Goal: Task Accomplishment & Management: Use online tool/utility

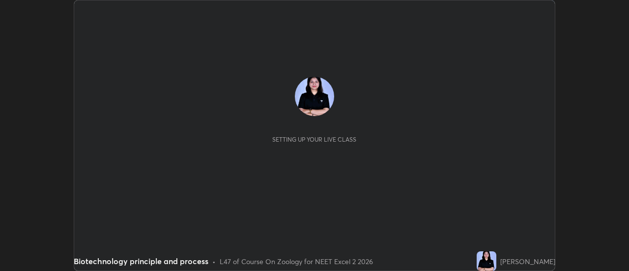
scroll to position [271, 628]
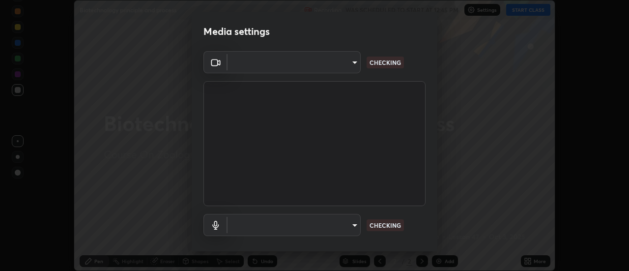
type input "4825068a70354f6bb8b87b711ec46b654dc523af82fc6d37acb8a926ccdce8f5"
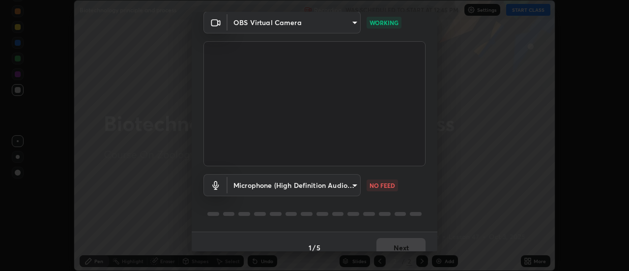
scroll to position [52, 0]
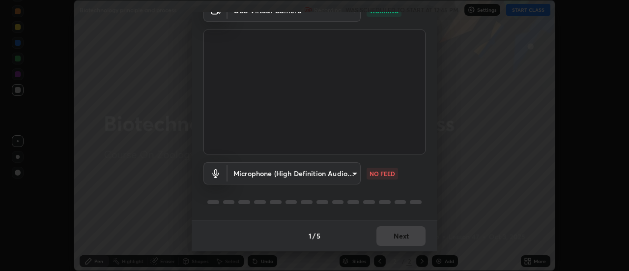
click at [345, 169] on body "Erase all Biotechnology principle and process Recording WAS SCHEDULED TO START …" at bounding box center [314, 135] width 629 height 271
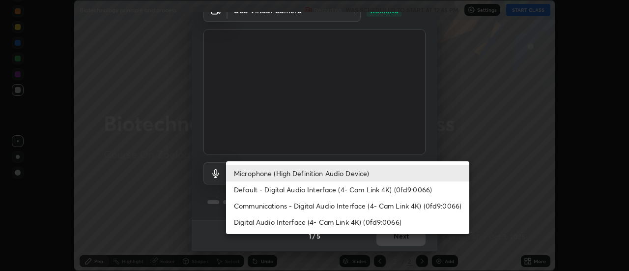
click at [325, 192] on li "Default - Digital Audio Interface (4- Cam Link 4K) (0fd9:0066)" at bounding box center [347, 189] width 243 height 16
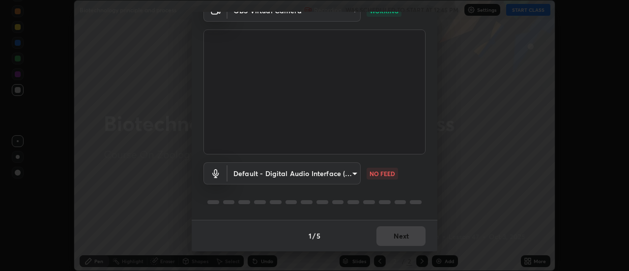
click at [318, 181] on body "Erase all Biotechnology principle and process Recording WAS SCHEDULED TO START …" at bounding box center [314, 135] width 629 height 271
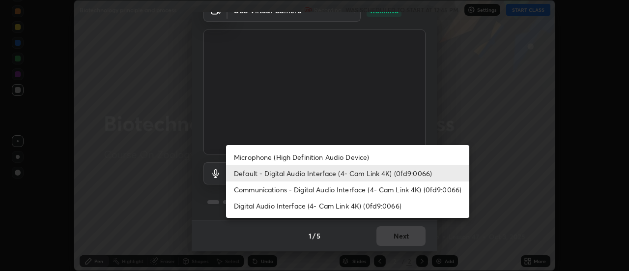
click at [326, 153] on li "Microphone (High Definition Audio Device)" at bounding box center [347, 157] width 243 height 16
type input "b65c06b14c7faa051d685f993ec14b3b84b1815ea69a0656019fd51a5eccf492"
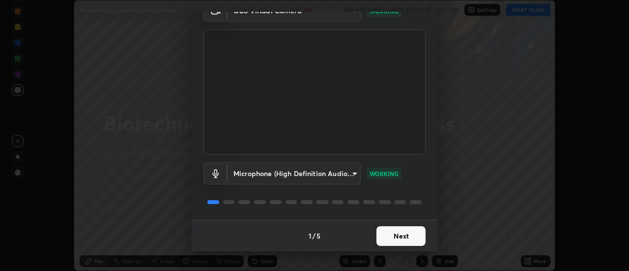
click at [412, 234] on button "Next" at bounding box center [400, 236] width 49 height 20
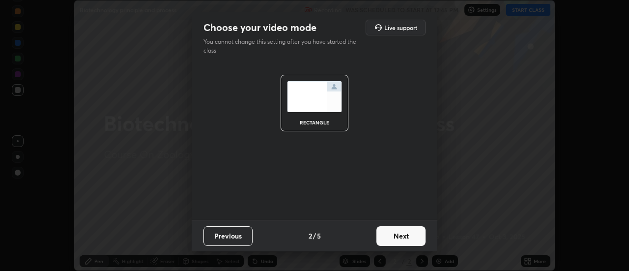
click at [411, 238] on button "Next" at bounding box center [400, 236] width 49 height 20
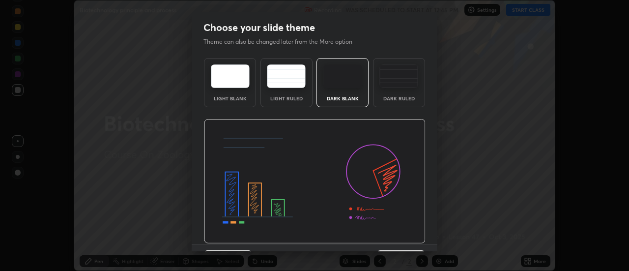
click at [412, 242] on img at bounding box center [315, 181] width 222 height 125
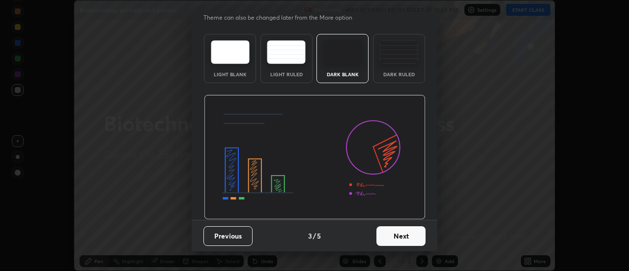
click at [401, 244] on button "Next" at bounding box center [400, 236] width 49 height 20
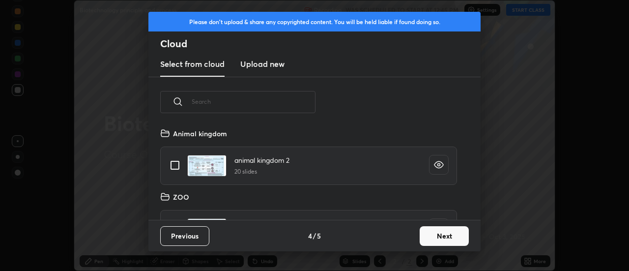
scroll to position [92, 315]
click at [431, 240] on button "Next" at bounding box center [444, 236] width 49 height 20
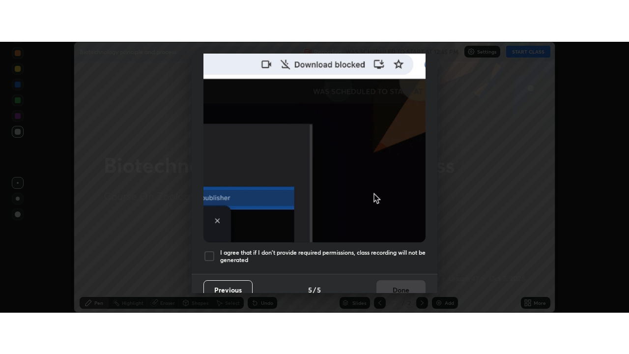
scroll to position [252, 0]
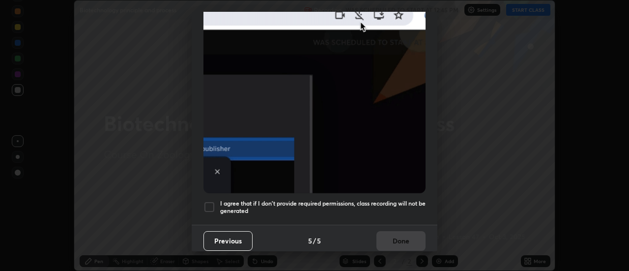
click at [396, 204] on h5 "I agree that if I don't provide required permissions, class recording will not …" at bounding box center [322, 206] width 205 height 15
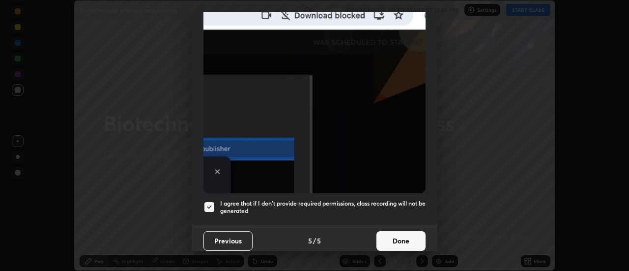
click at [398, 238] on button "Done" at bounding box center [400, 241] width 49 height 20
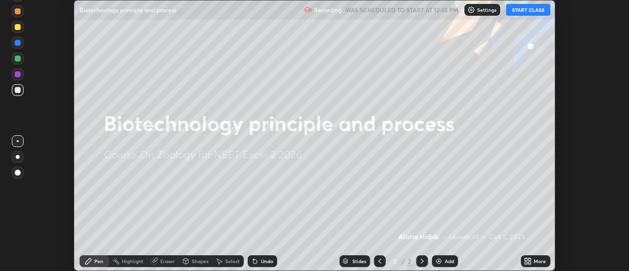
click at [522, 7] on button "START CLASS" at bounding box center [528, 10] width 44 height 12
click at [530, 259] on icon at bounding box center [530, 259] width 2 height 2
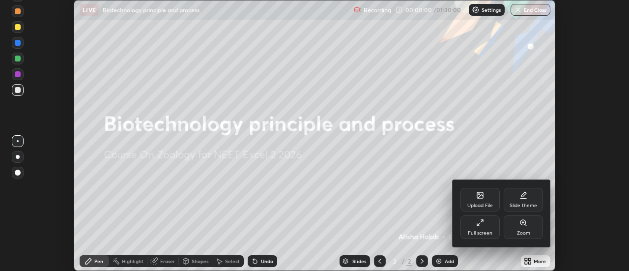
click at [485, 227] on div "Full screen" at bounding box center [479, 227] width 39 height 24
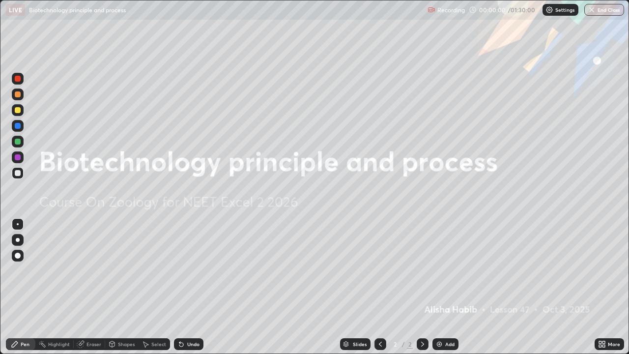
scroll to position [354, 629]
click at [445, 270] on div "Add" at bounding box center [449, 343] width 9 height 5
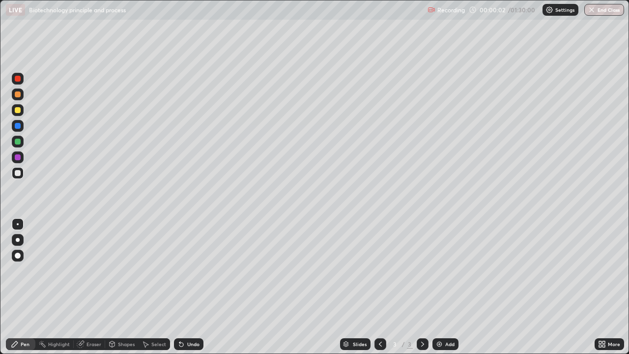
click at [18, 240] on div at bounding box center [18, 240] width 4 height 4
click at [384, 270] on div at bounding box center [380, 344] width 12 height 20
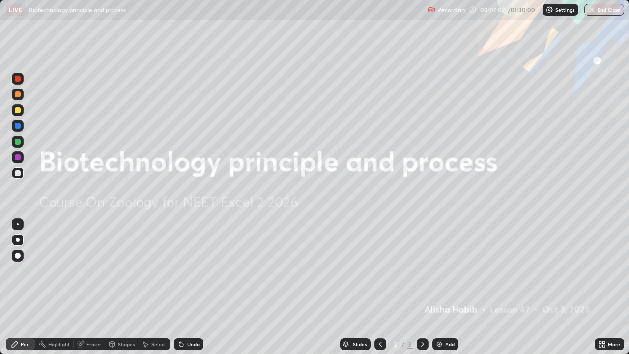
click at [419, 270] on icon at bounding box center [423, 344] width 8 height 8
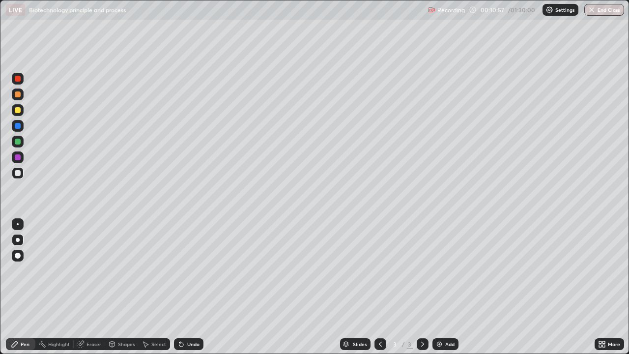
click at [200, 270] on div "Undo" at bounding box center [188, 344] width 29 height 12
click at [185, 270] on div "Undo" at bounding box center [188, 344] width 29 height 12
click at [189, 270] on div "Undo" at bounding box center [193, 343] width 12 height 5
click at [190, 270] on div "Undo" at bounding box center [193, 343] width 12 height 5
click at [445, 270] on div "Add" at bounding box center [449, 343] width 9 height 5
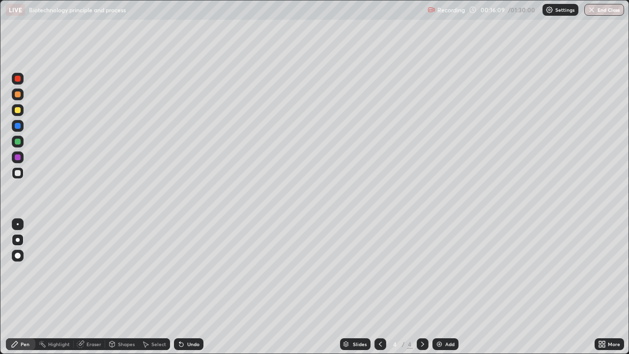
click at [381, 270] on icon at bounding box center [380, 344] width 8 height 8
click at [417, 270] on div at bounding box center [423, 344] width 12 height 12
click at [26, 96] on div "Erase all" at bounding box center [18, 177] width 24 height 314
click at [22, 94] on div at bounding box center [18, 94] width 12 height 12
click at [21, 142] on div at bounding box center [18, 142] width 12 height 12
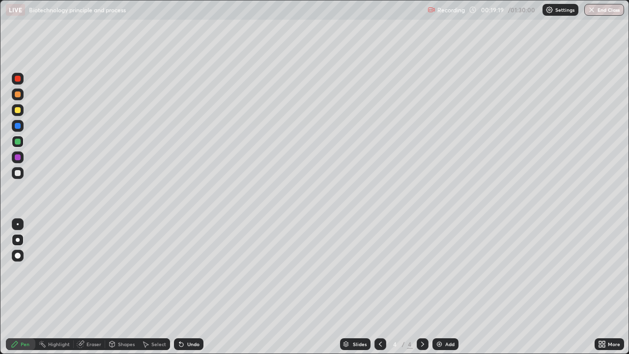
click at [21, 174] on div at bounding box center [18, 173] width 12 height 12
click at [193, 270] on div "Undo" at bounding box center [188, 344] width 29 height 12
click at [196, 270] on div "Undo" at bounding box center [188, 344] width 29 height 12
